Goal: Find contact information: Find contact information

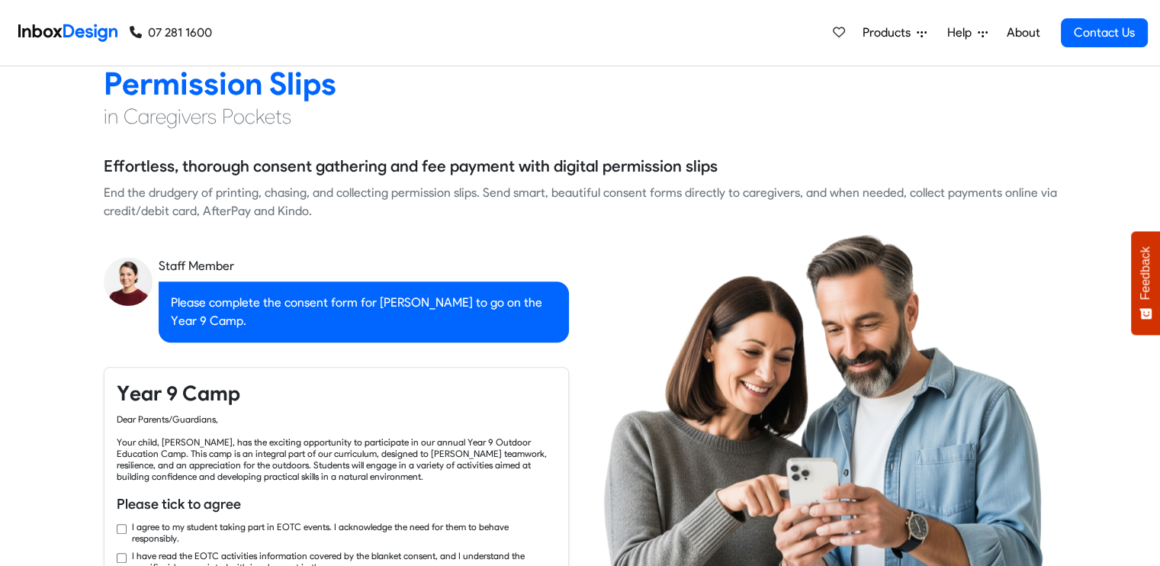
checkbox input "true"
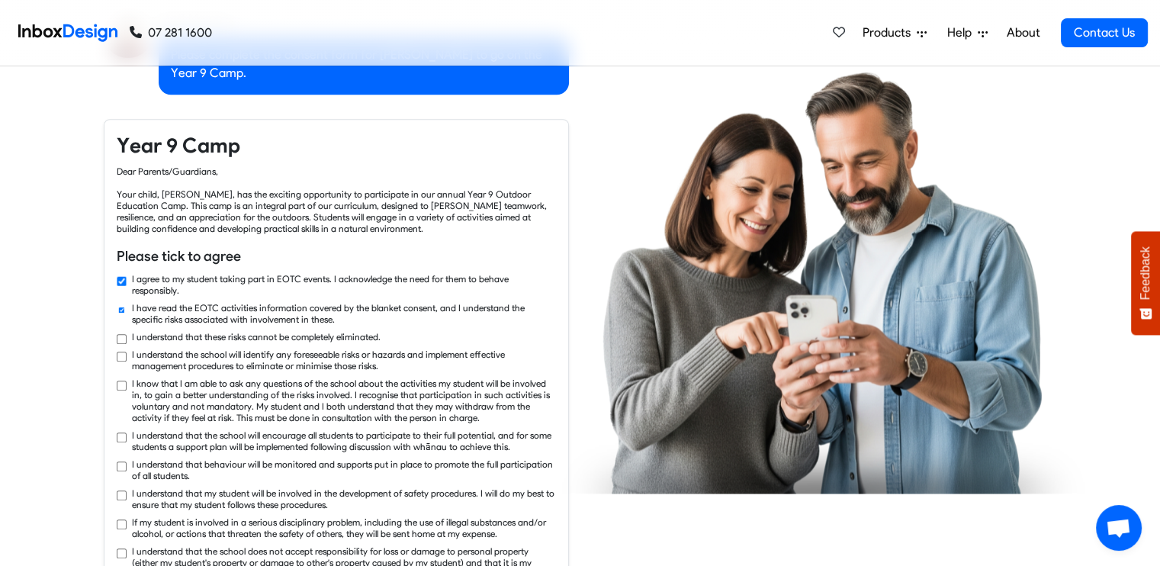
checkbox input "true"
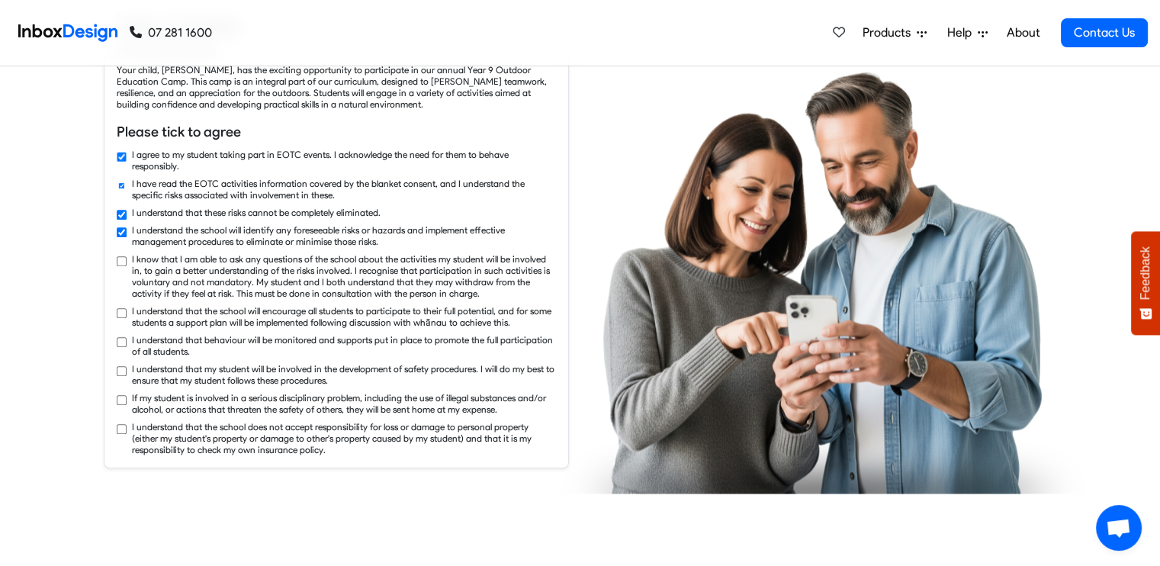
checkbox input "true"
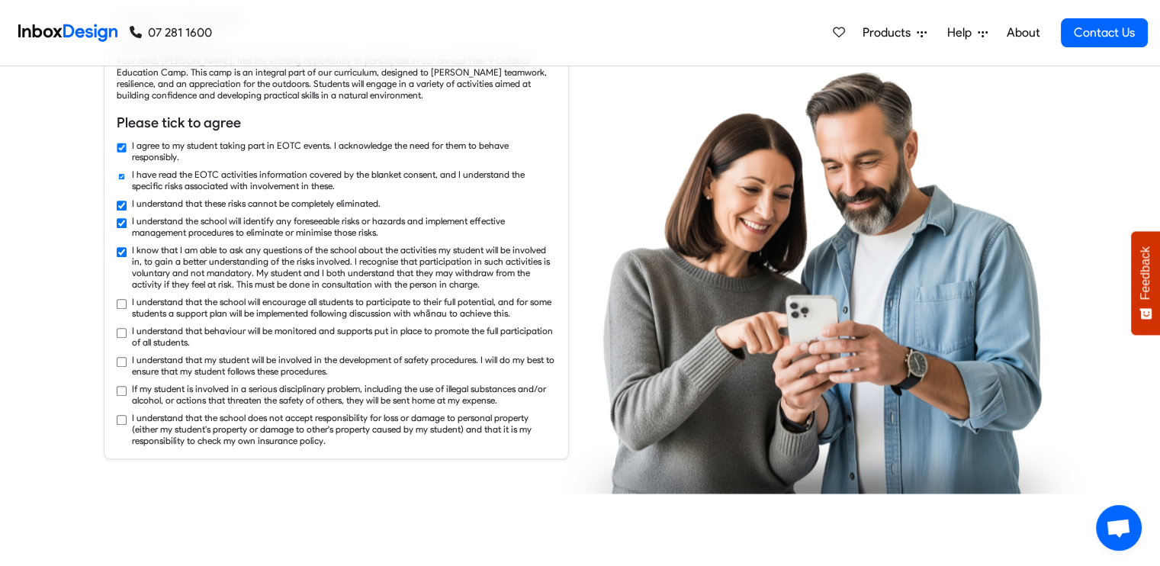
checkbox input "true"
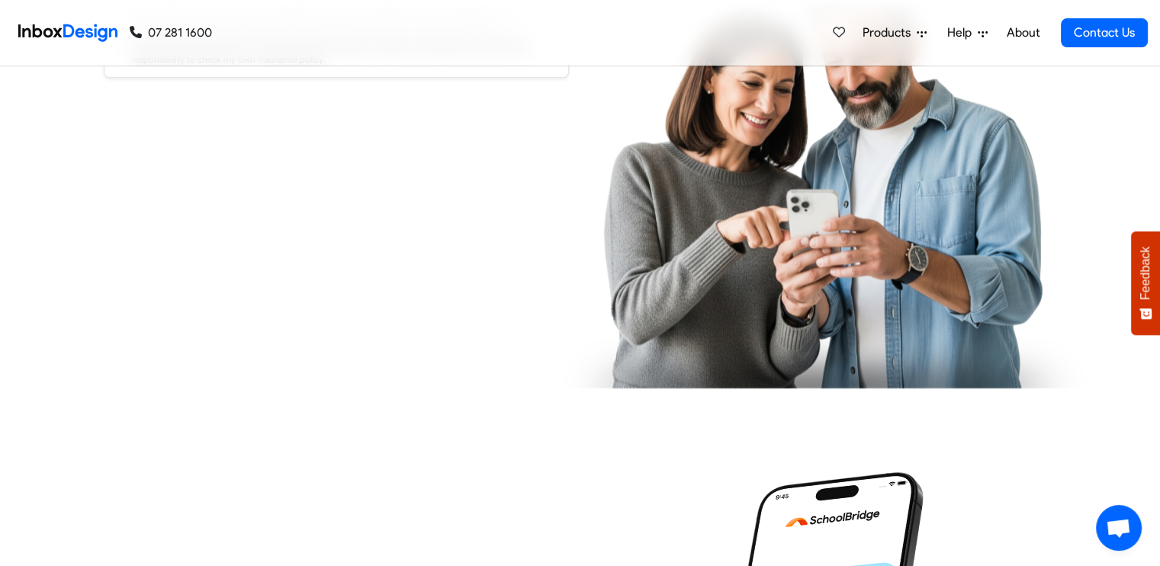
checkbox input "true"
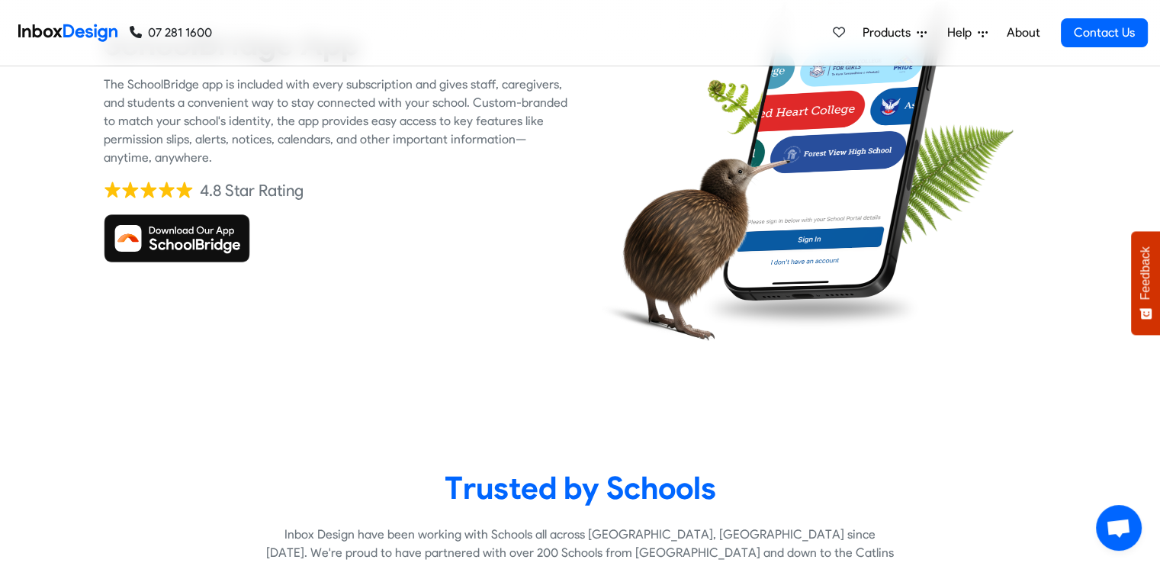
scroll to position [2365, 0]
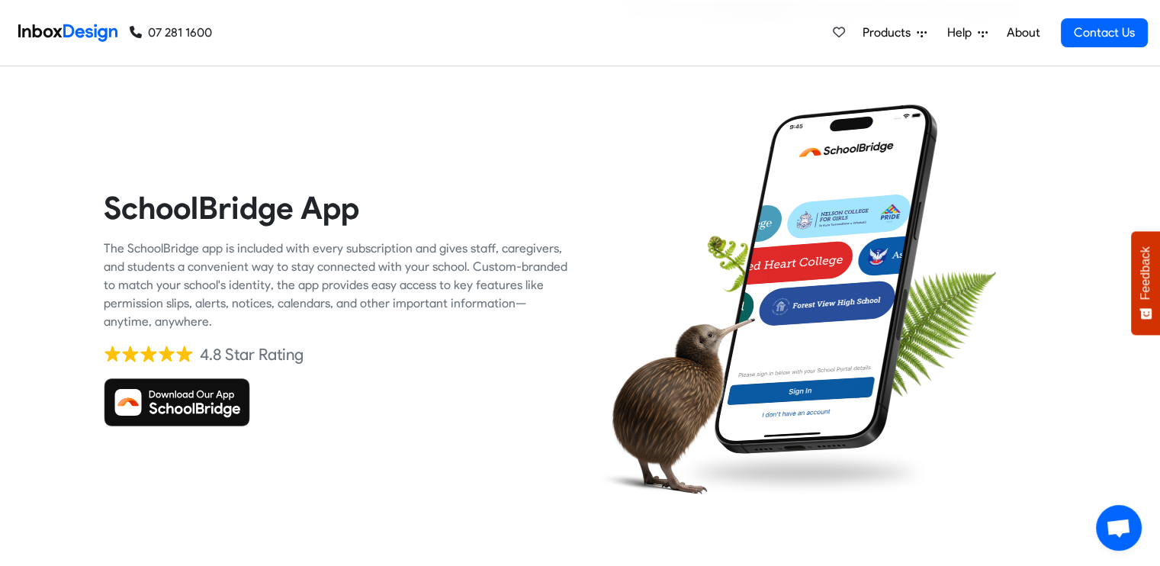
click at [394, 404] on div at bounding box center [336, 402] width 465 height 49
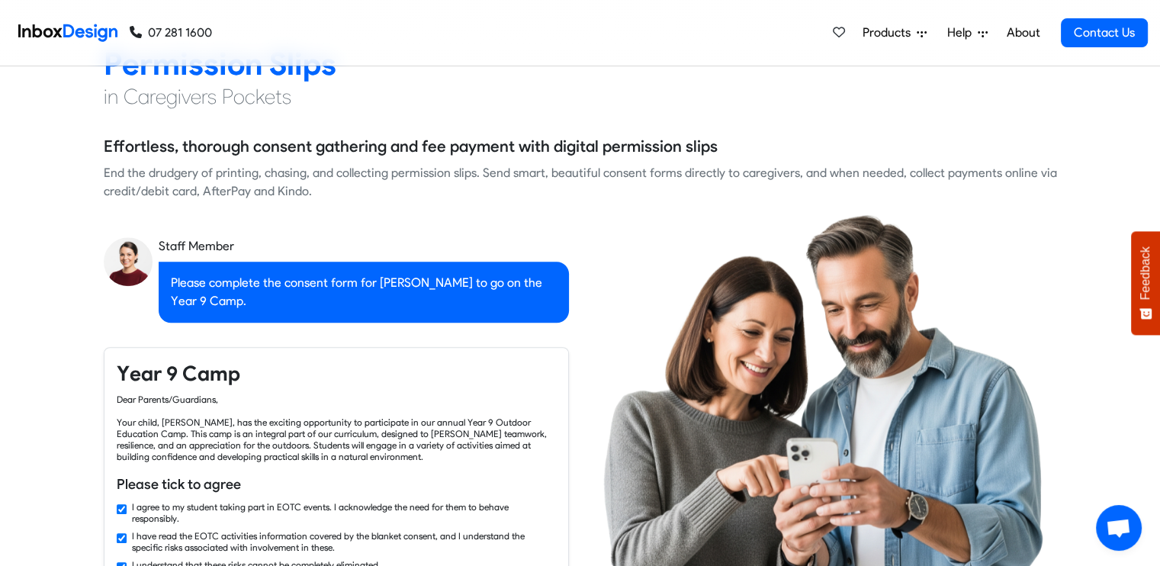
checkbox input "false"
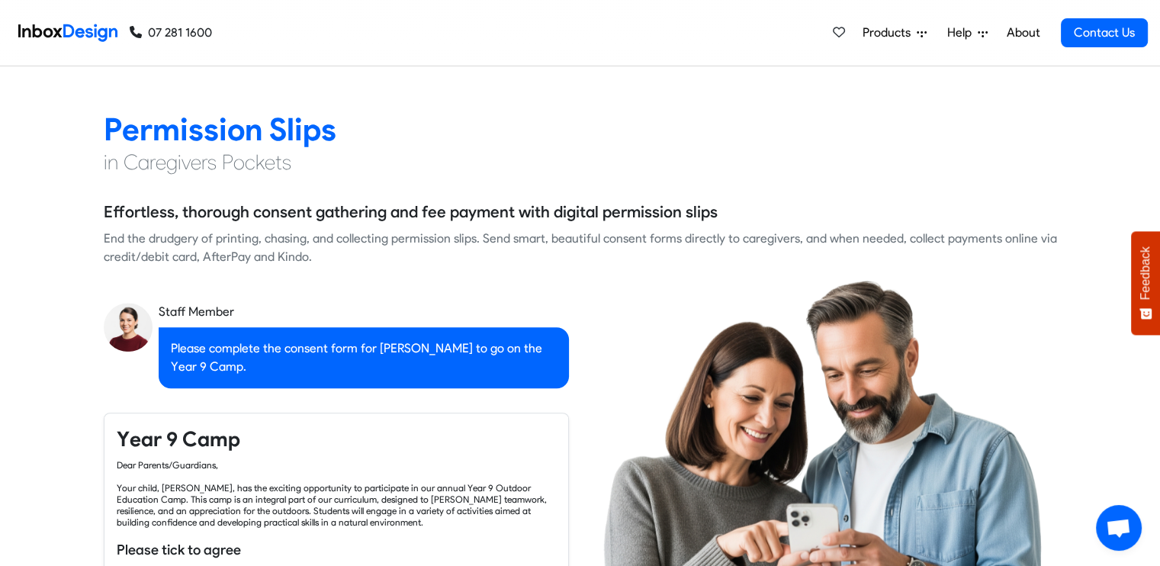
checkbox input "false"
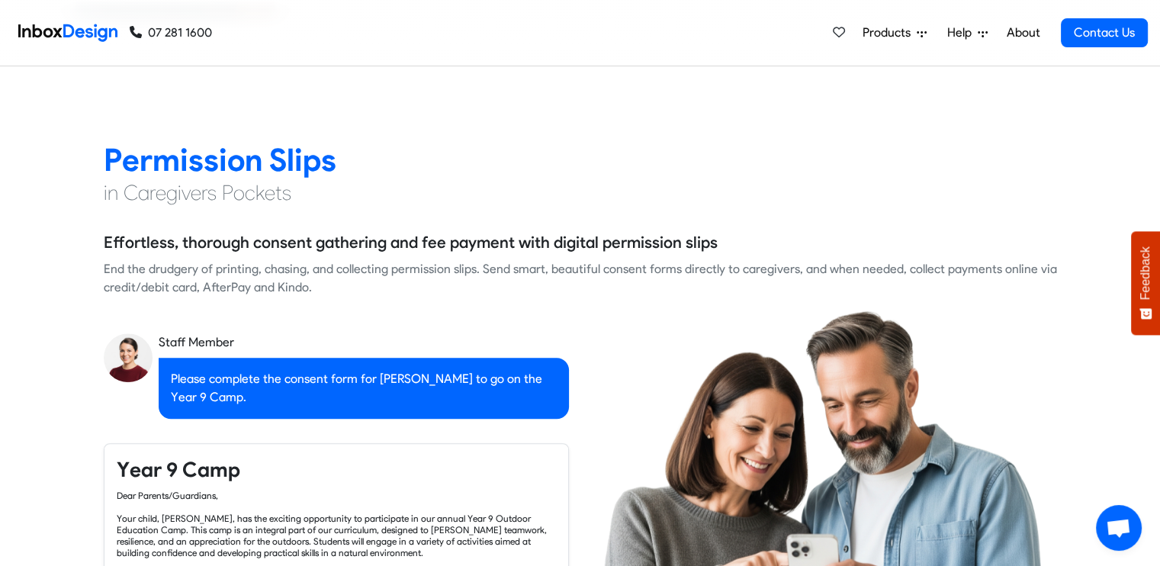
checkbox input "false"
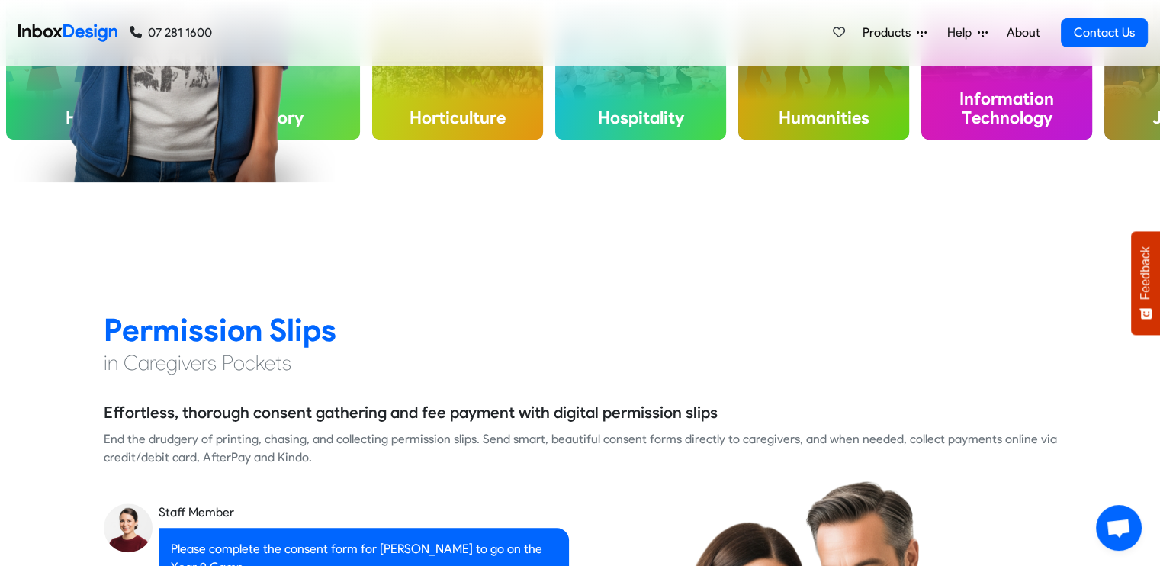
checkbox input "false"
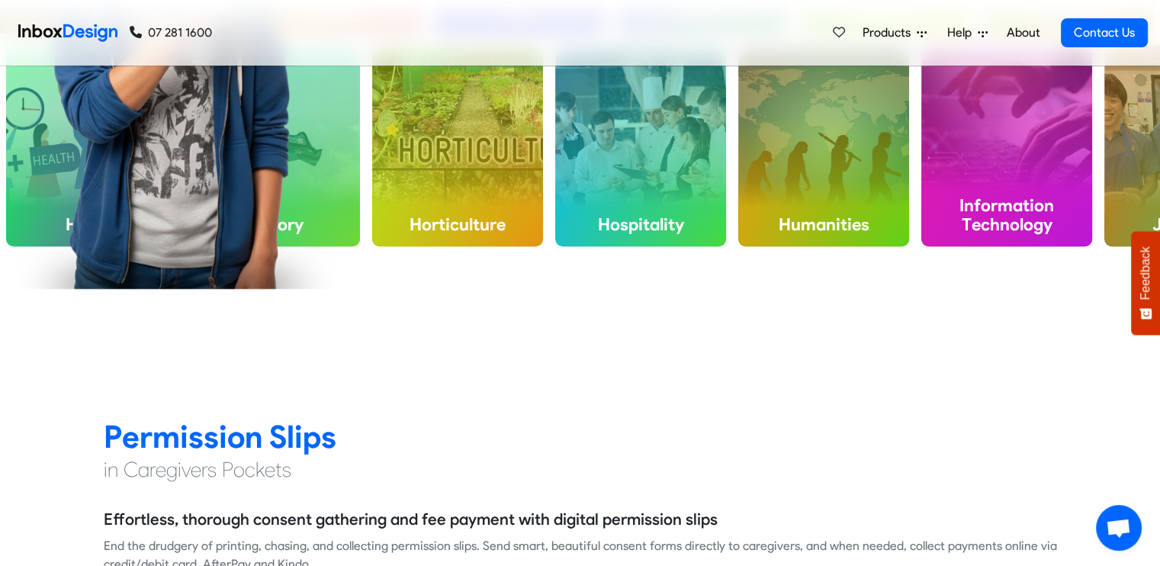
checkbox input "false"
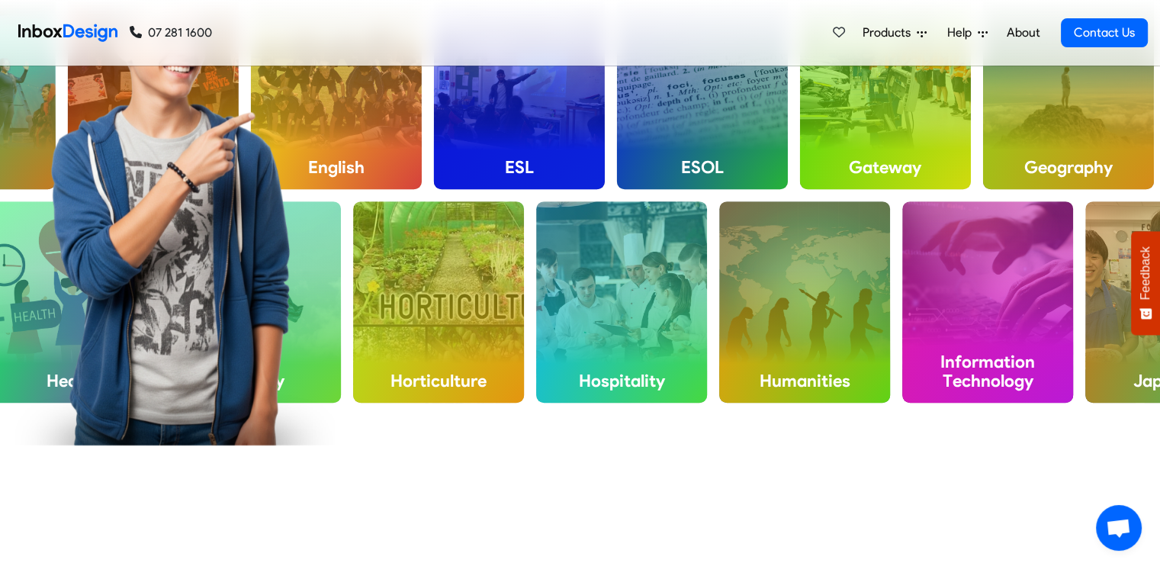
checkbox input "false"
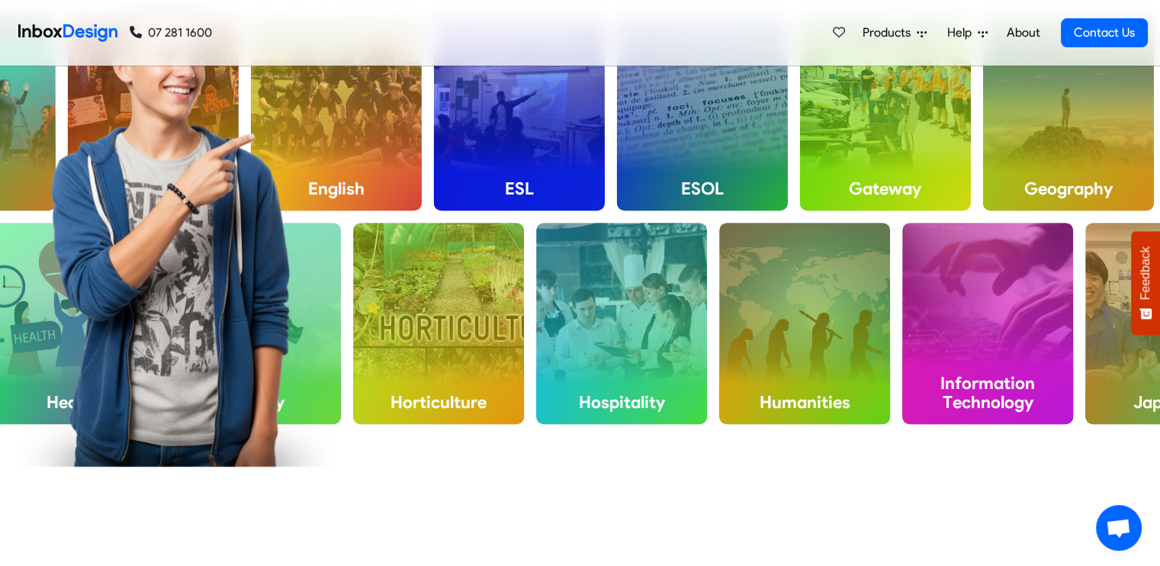
checkbox input "false"
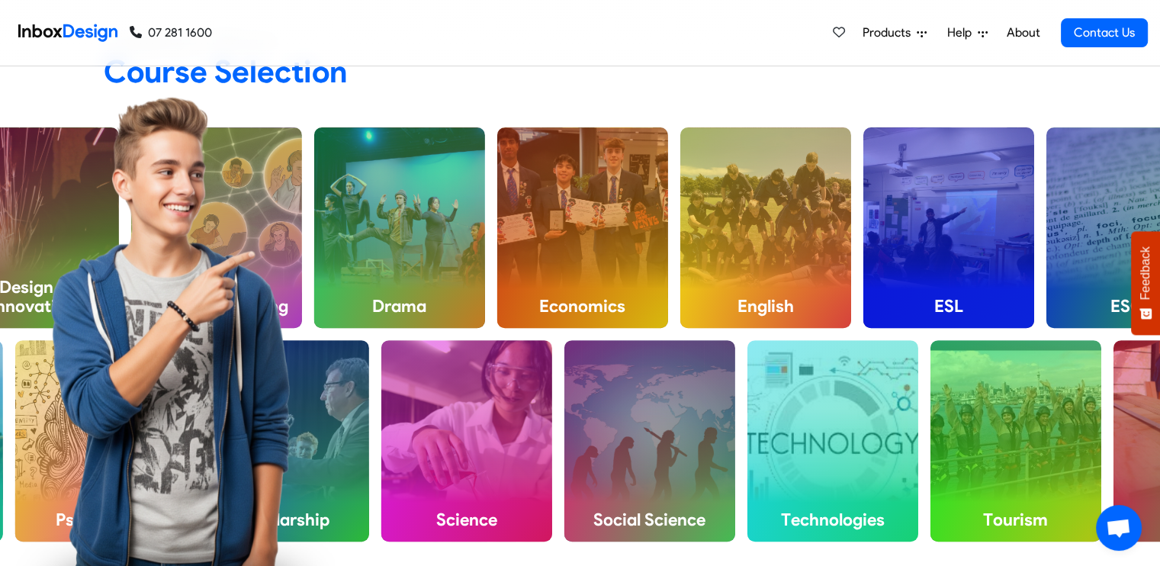
checkbox input "false"
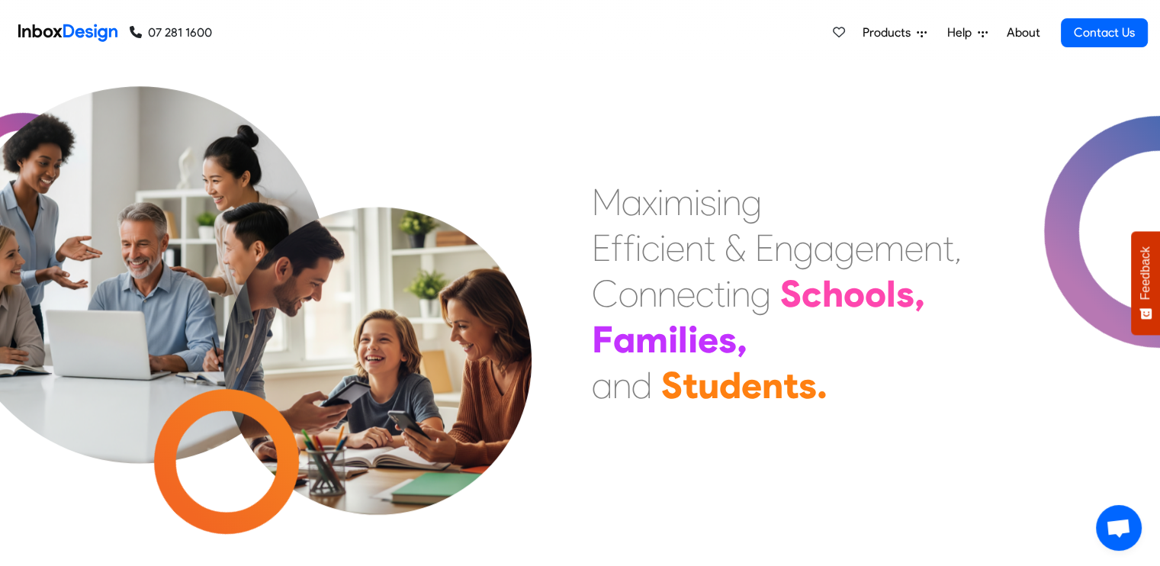
scroll to position [0, 0]
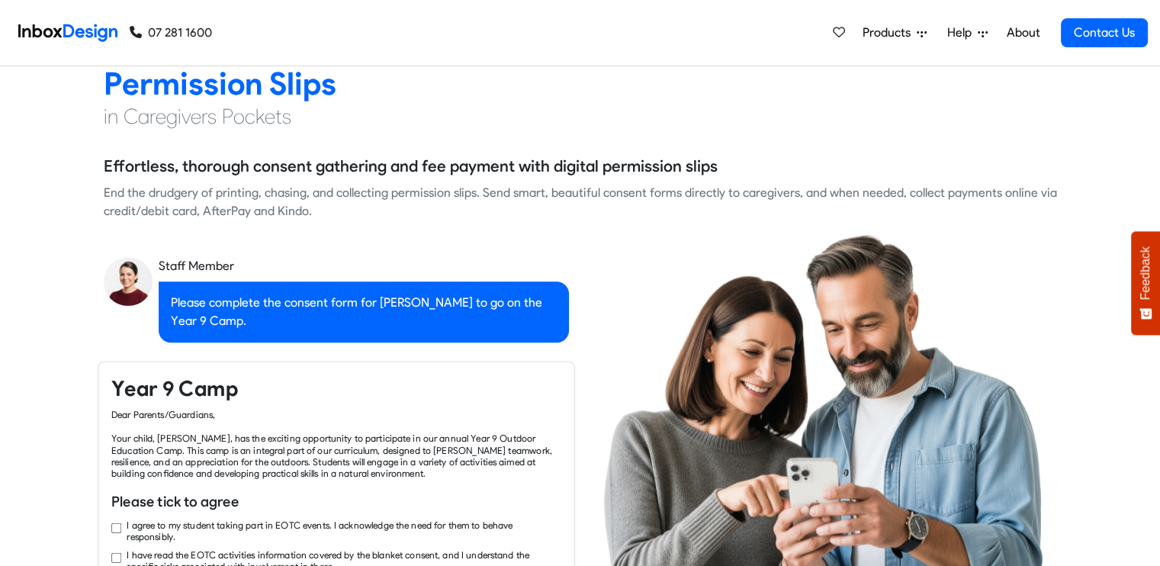
checkbox input "true"
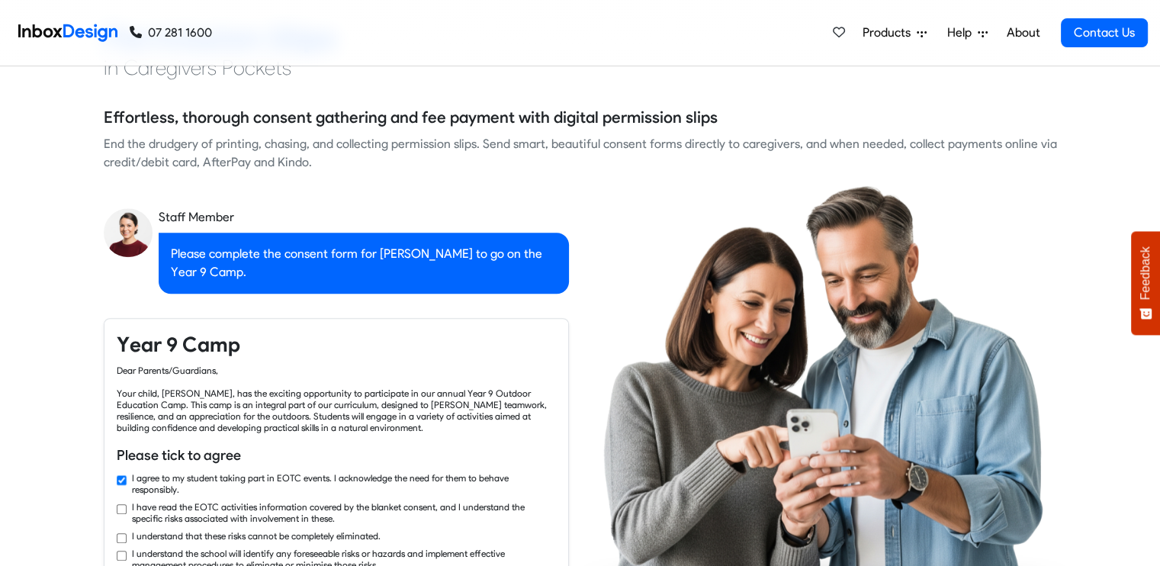
checkbox input "true"
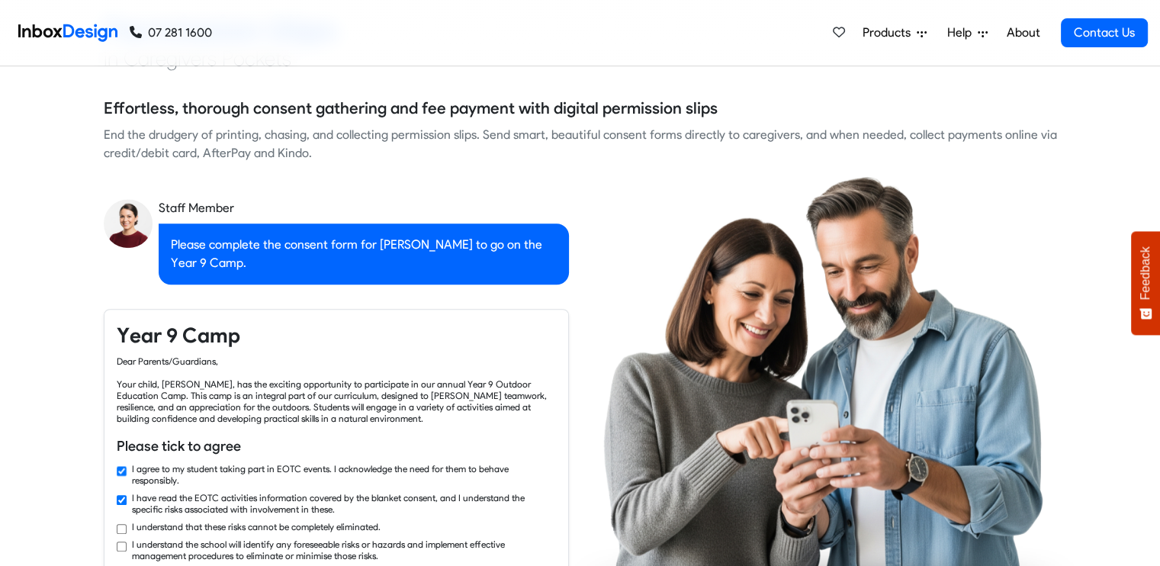
checkbox input "true"
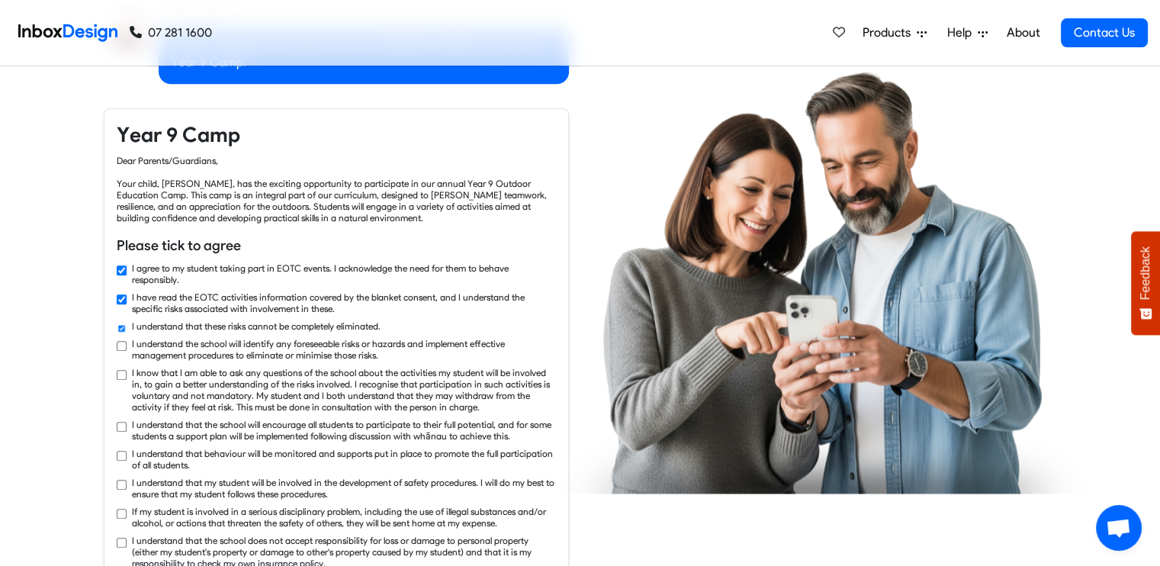
checkbox input "true"
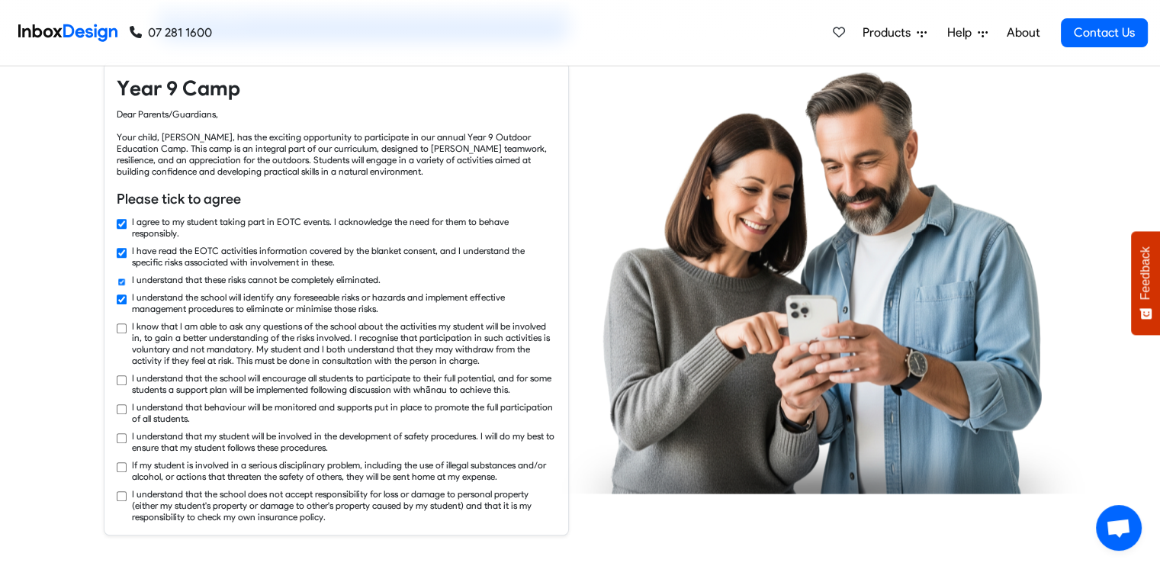
checkbox input "true"
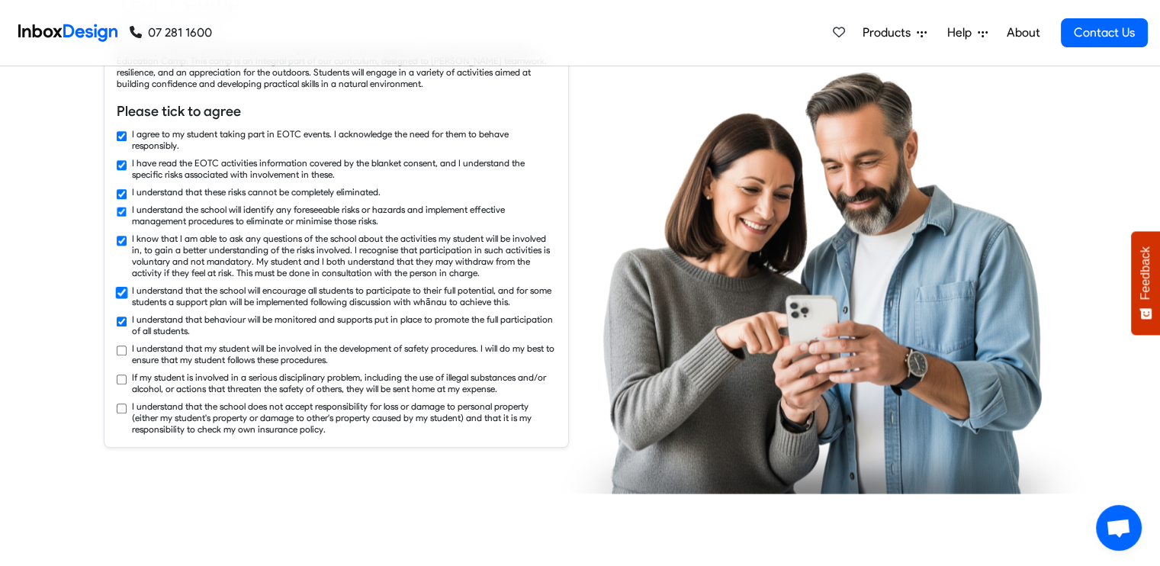
checkbox input "true"
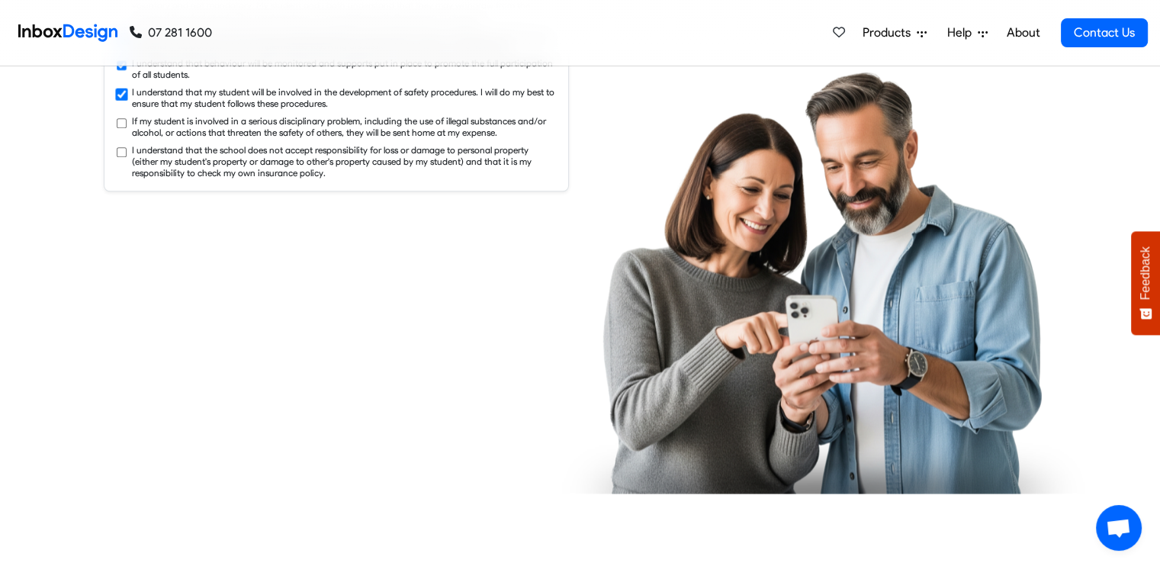
checkbox input "true"
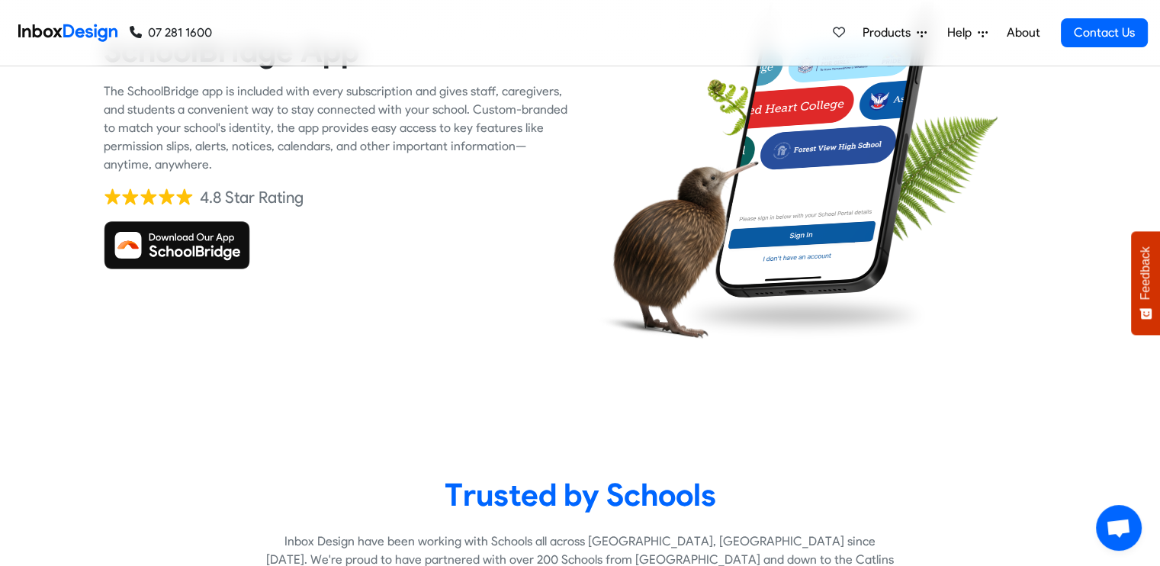
scroll to position [2593, 0]
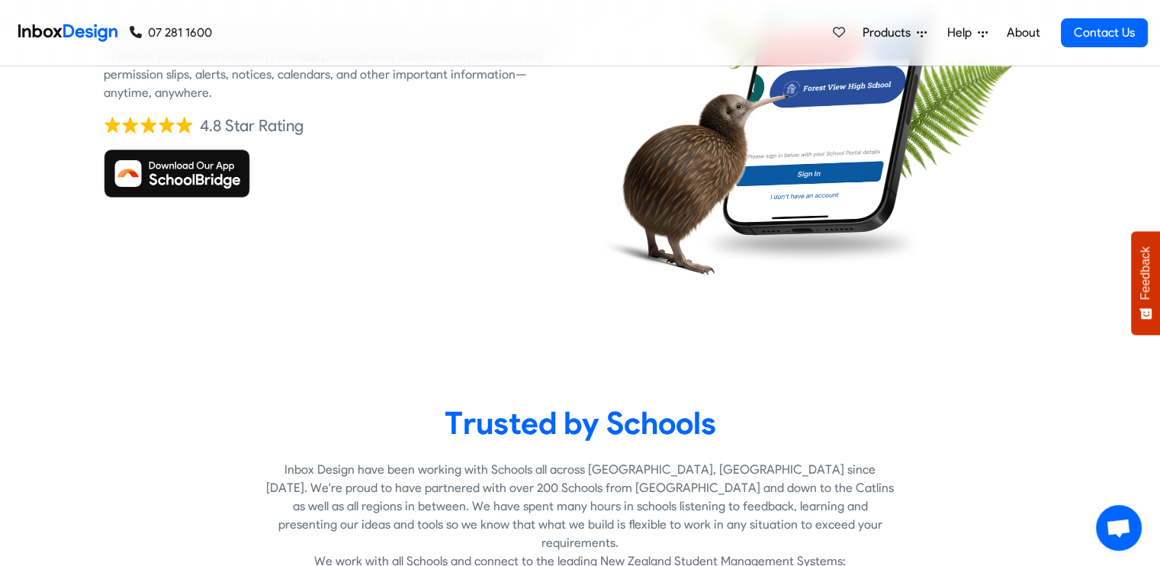
click at [781, 190] on img at bounding box center [837, 62] width 236 height 347
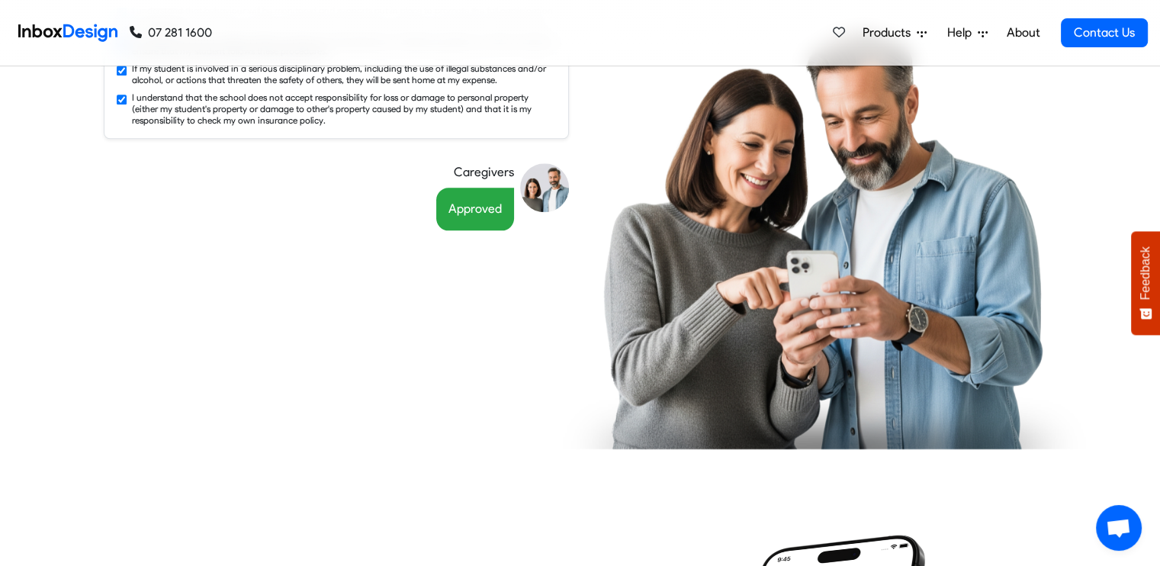
scroll to position [1464, 0]
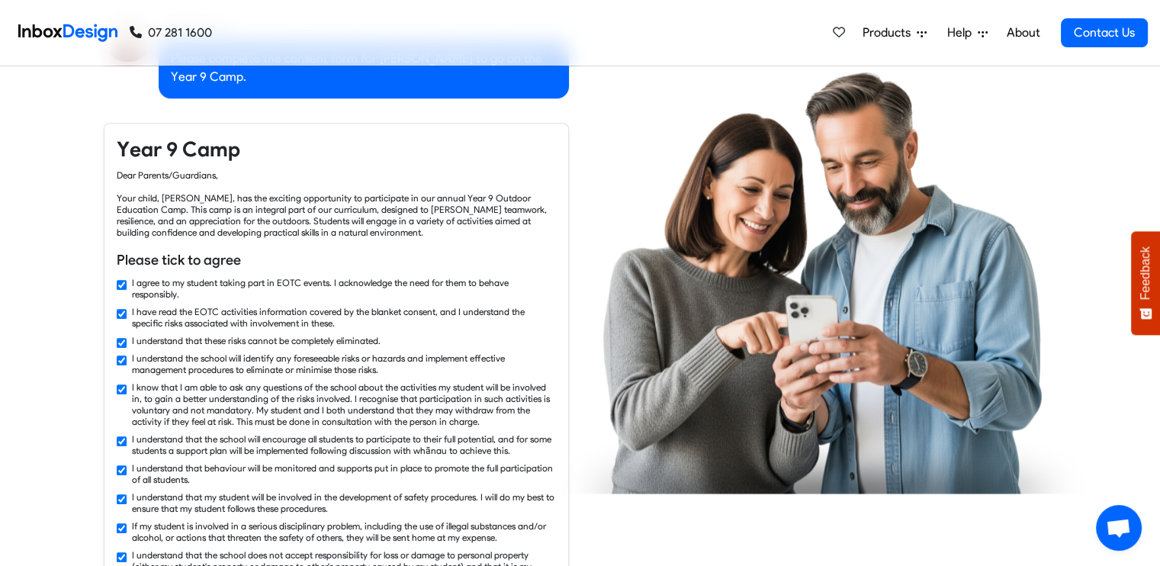
checkbox input "false"
